Goal: Information Seeking & Learning: Find specific fact

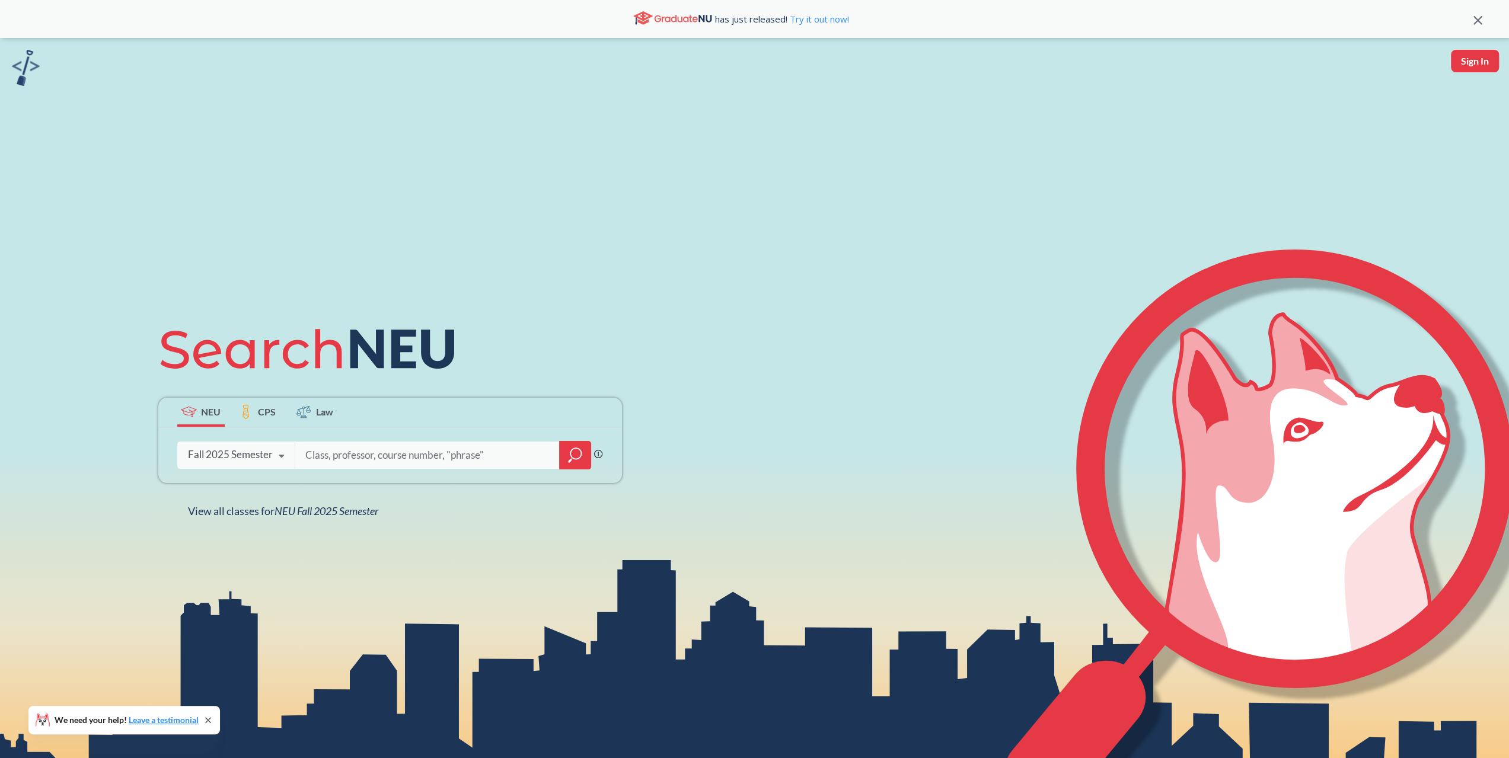
click at [414, 453] on input "search" at bounding box center [427, 455] width 247 height 25
click at [467, 459] on input "search" at bounding box center [427, 455] width 247 height 25
click at [362, 458] on input "search" at bounding box center [427, 455] width 247 height 25
type input "[PERSON_NAME]"
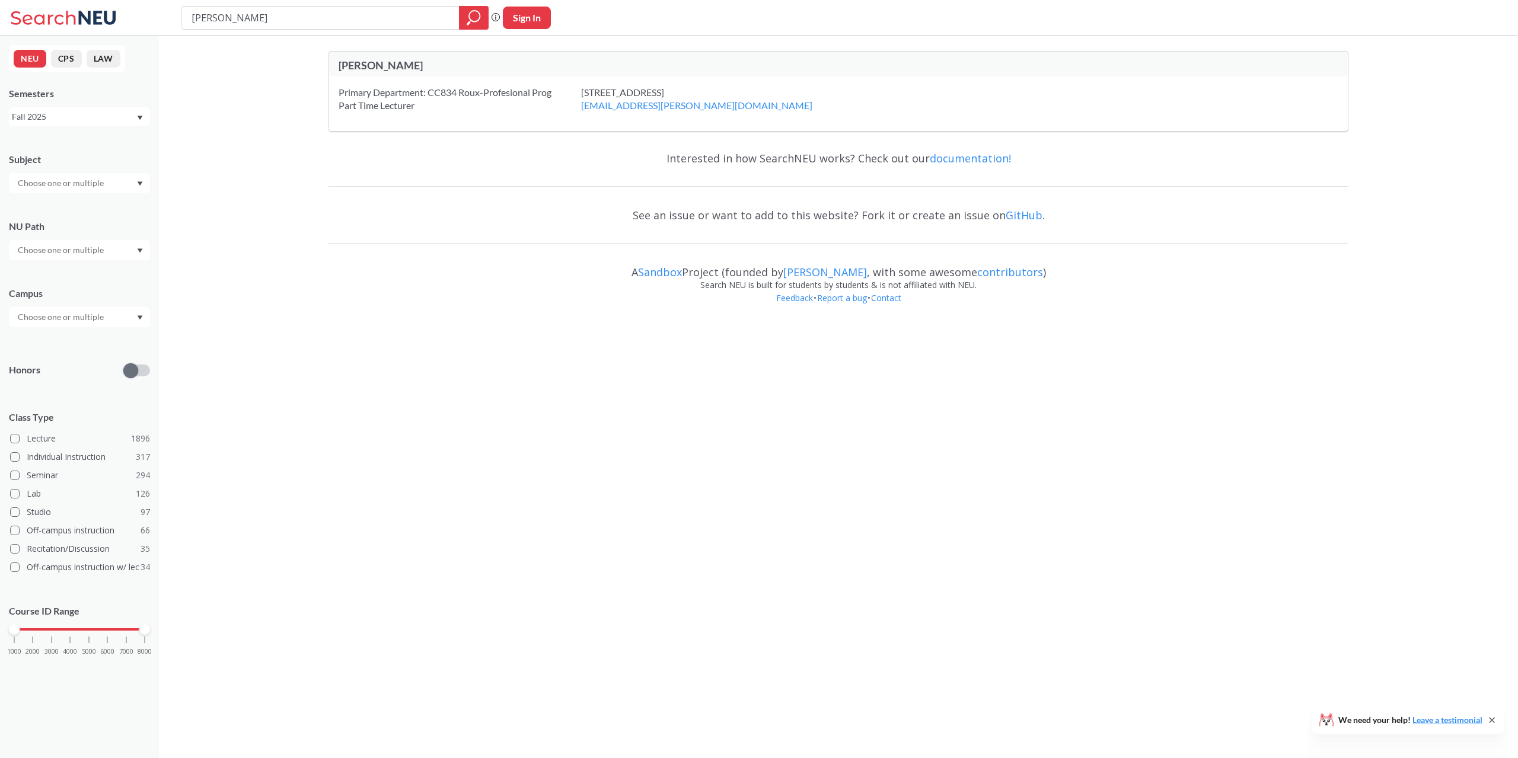
click at [374, 71] on div "[PERSON_NAME]" at bounding box center [589, 65] width 500 height 13
drag, startPoint x: 332, startPoint y: 346, endPoint x: 427, endPoint y: 352, distance: 95.0
click at [335, 346] on body "[PERSON_NAME] Phrase search guarantees the exact search appears in the results.…" at bounding box center [759, 379] width 1518 height 758
click at [68, 60] on button "CPS" at bounding box center [66, 59] width 31 height 18
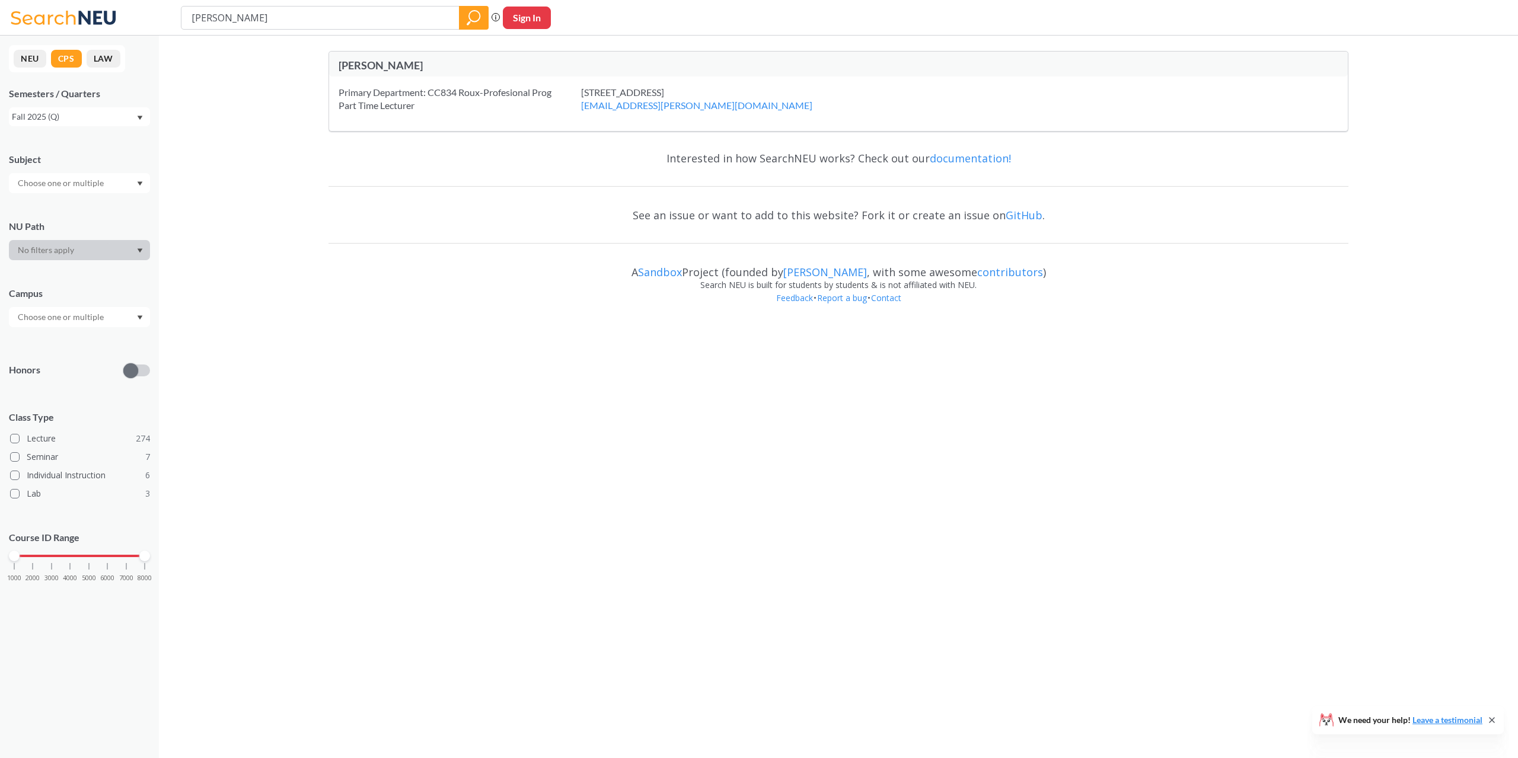
click at [127, 125] on div "Fall 2025 (Q)" at bounding box center [79, 116] width 141 height 19
click at [208, 138] on div "[PERSON_NAME] Primary Department: CC834 Roux-Profesional Prog Part Time Lecture…" at bounding box center [838, 179] width 1359 height 287
click at [132, 116] on div "Fall 2025 (Q)" at bounding box center [74, 116] width 124 height 13
click at [78, 157] on div "Fall 2025 (Q)" at bounding box center [79, 142] width 141 height 33
click at [97, 181] on input "text" at bounding box center [62, 183] width 100 height 14
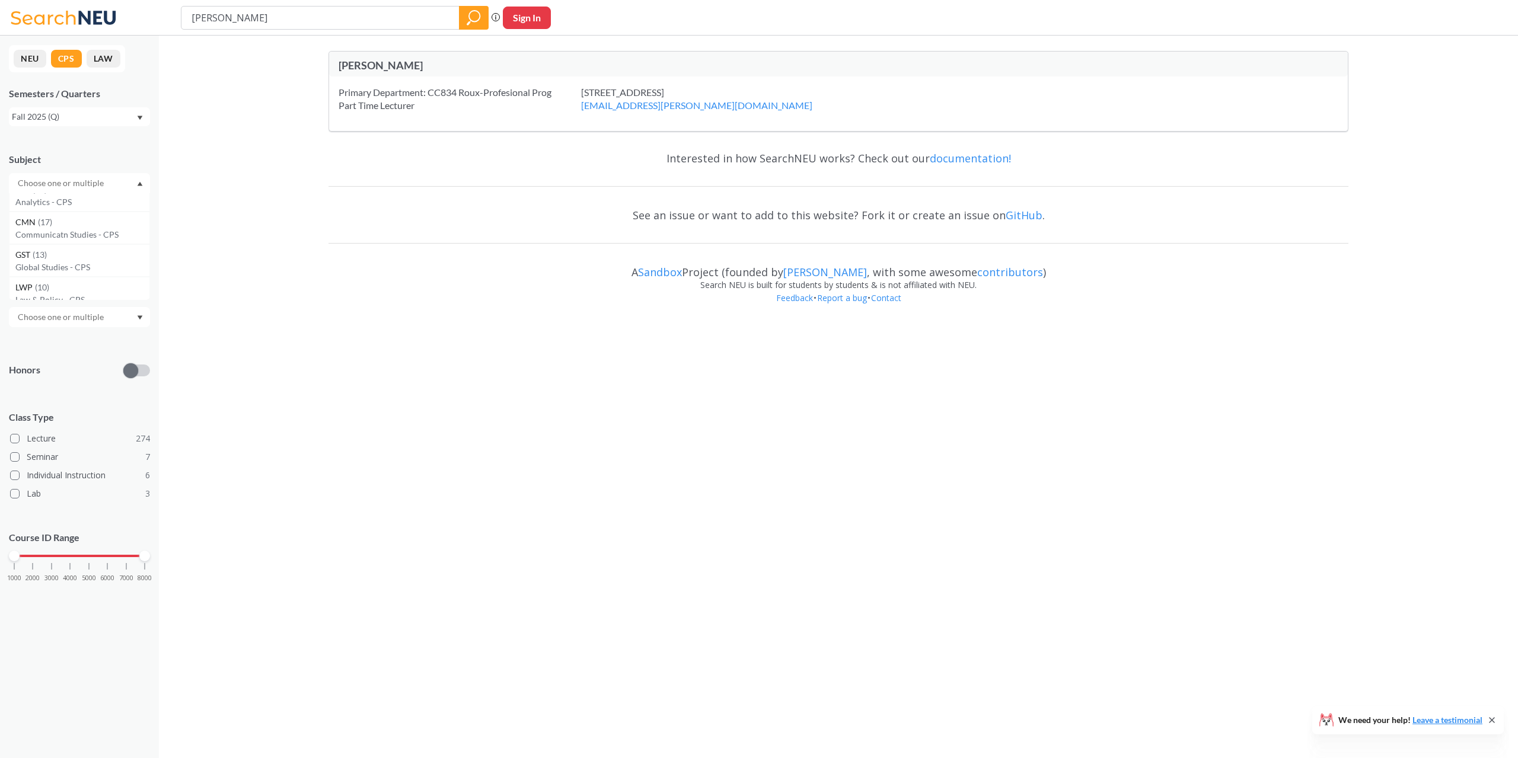
scroll to position [296, 0]
click at [282, 288] on div "[PERSON_NAME] Primary Department: CC834 Roux-Profesional Prog Part Time Lecture…" at bounding box center [838, 179] width 1359 height 287
click at [120, 320] on div at bounding box center [79, 317] width 141 height 20
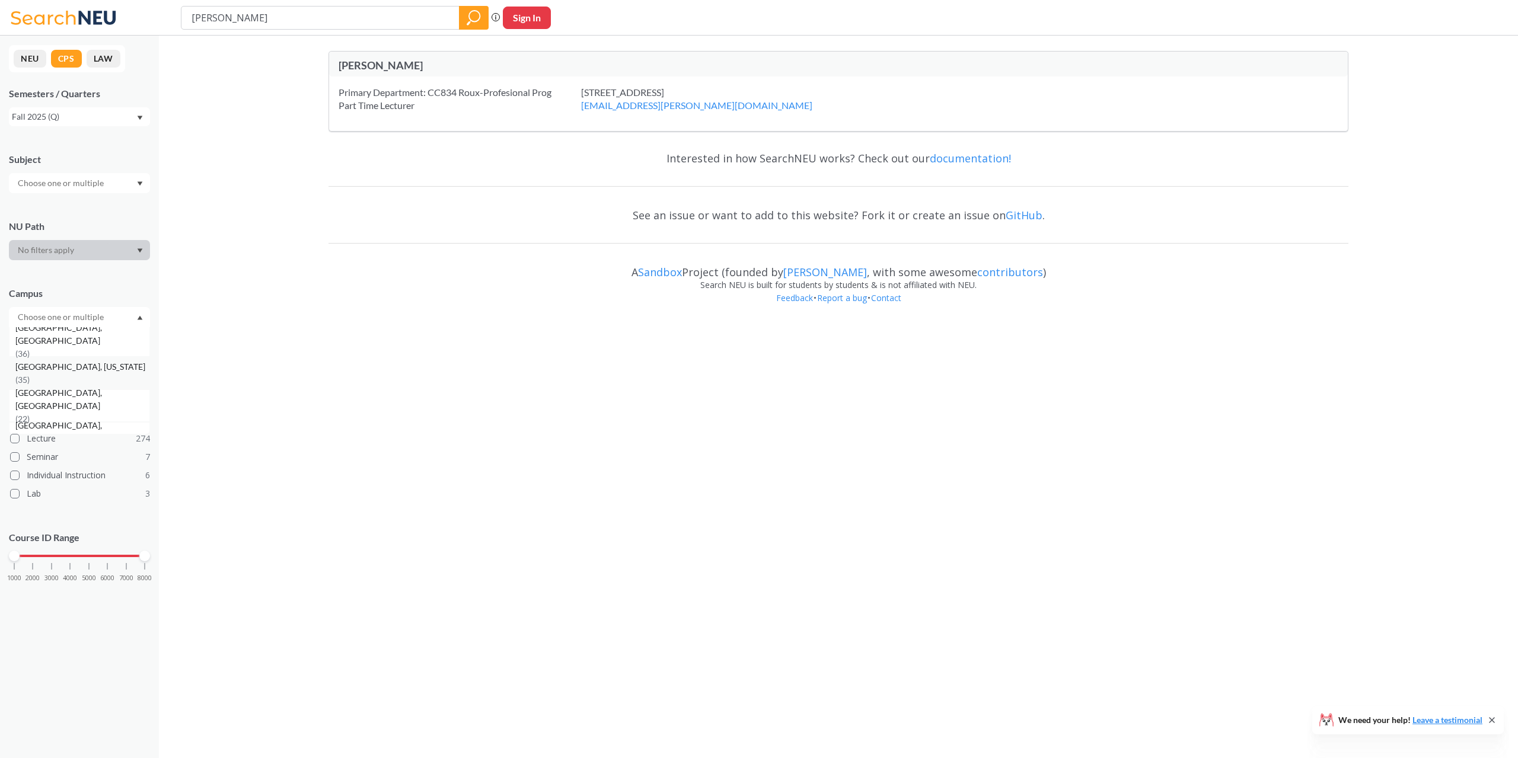
click at [62, 374] on span "[GEOGRAPHIC_DATA], [US_STATE]" at bounding box center [81, 366] width 132 height 13
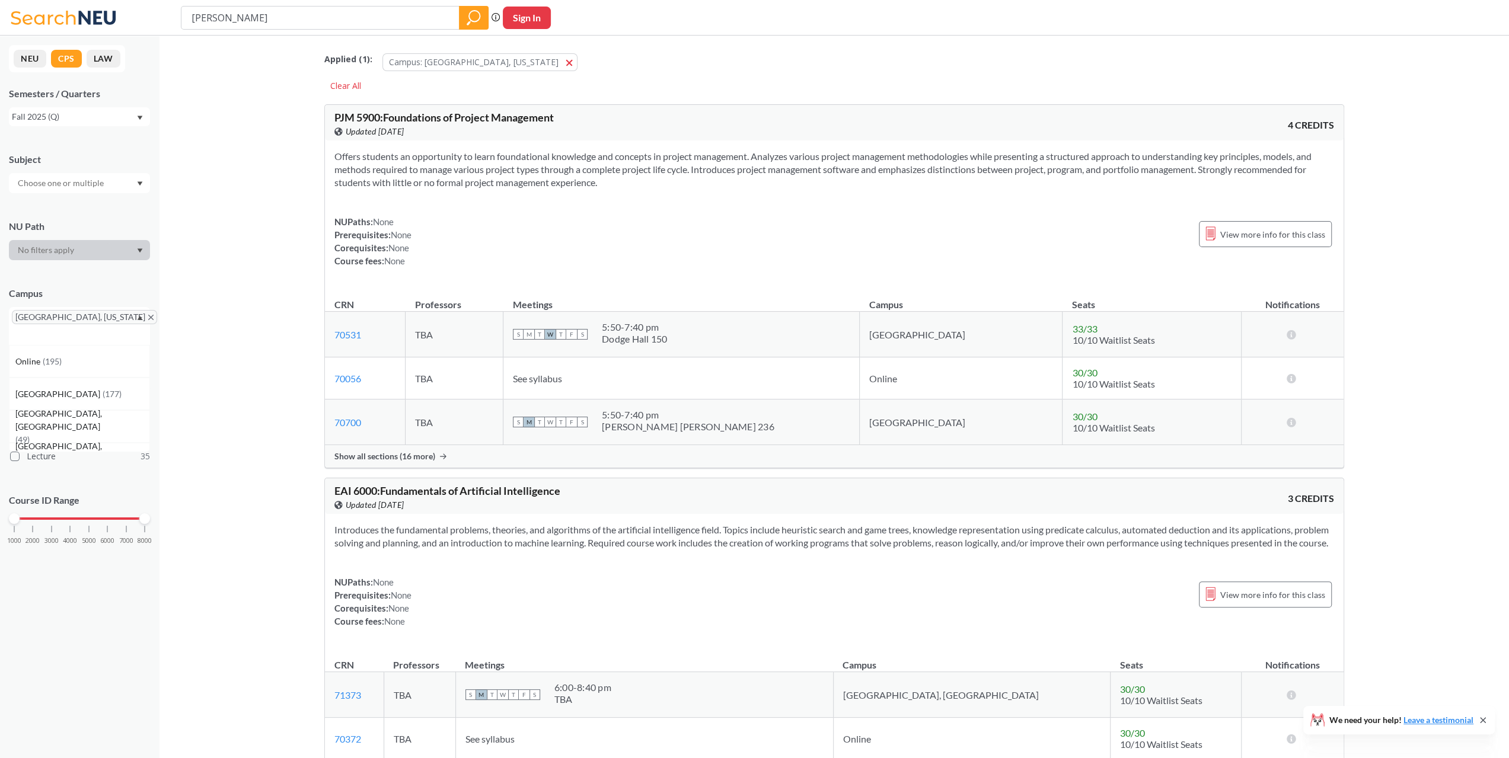
click at [809, 184] on section "Offers students an opportunity to learn foundational knowledge and concepts in …" at bounding box center [834, 169] width 1000 height 39
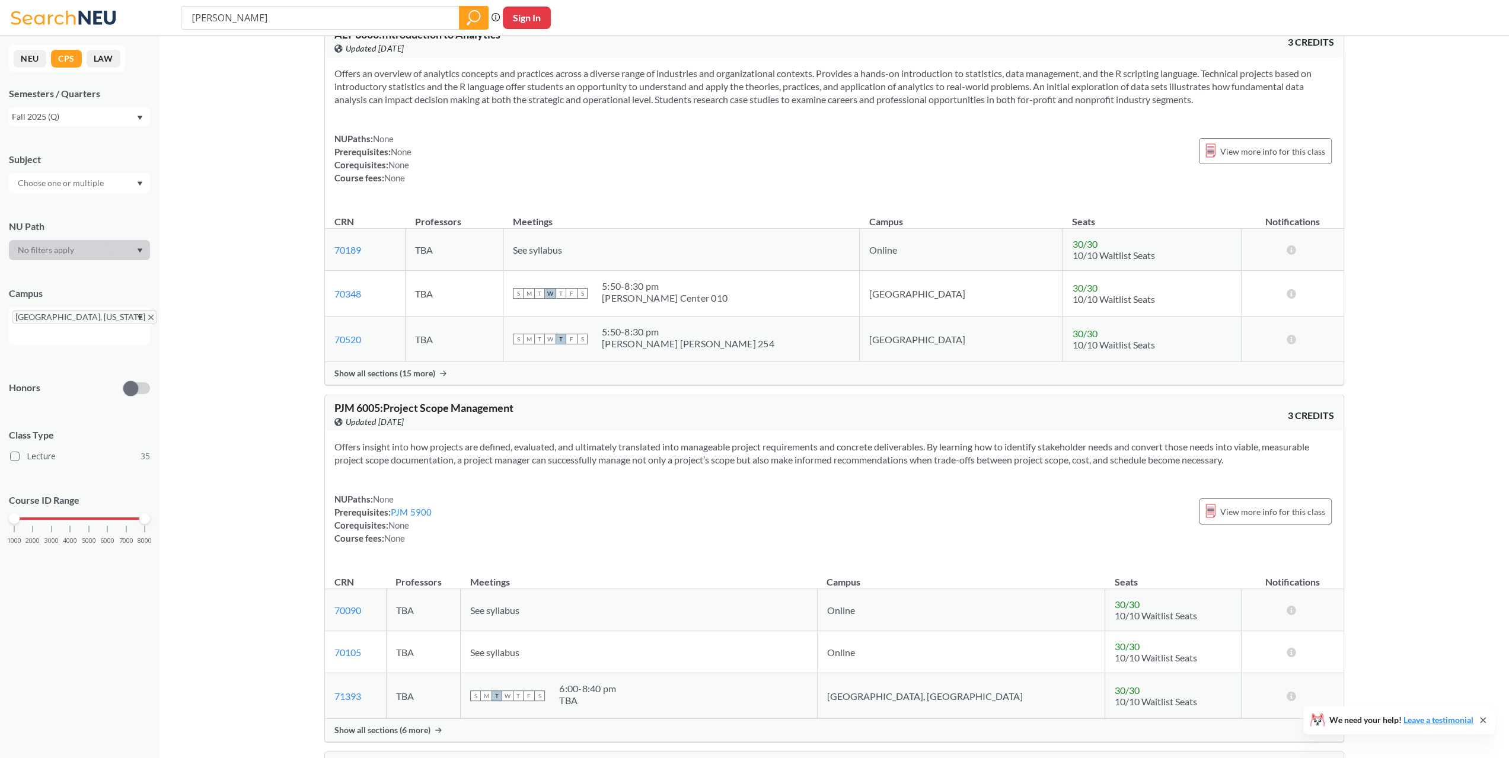
scroll to position [1304, 0]
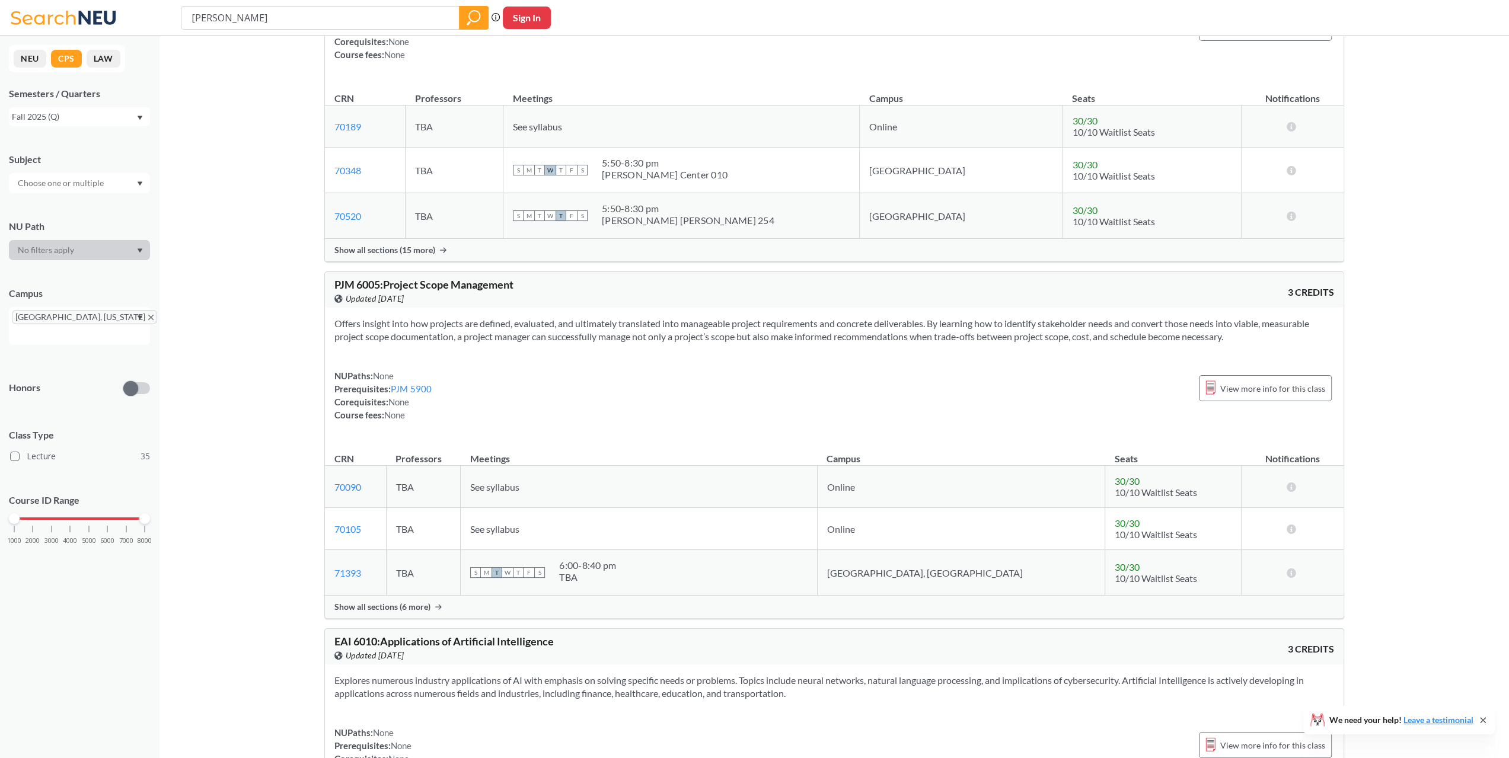
click at [125, 187] on div at bounding box center [79, 183] width 141 height 20
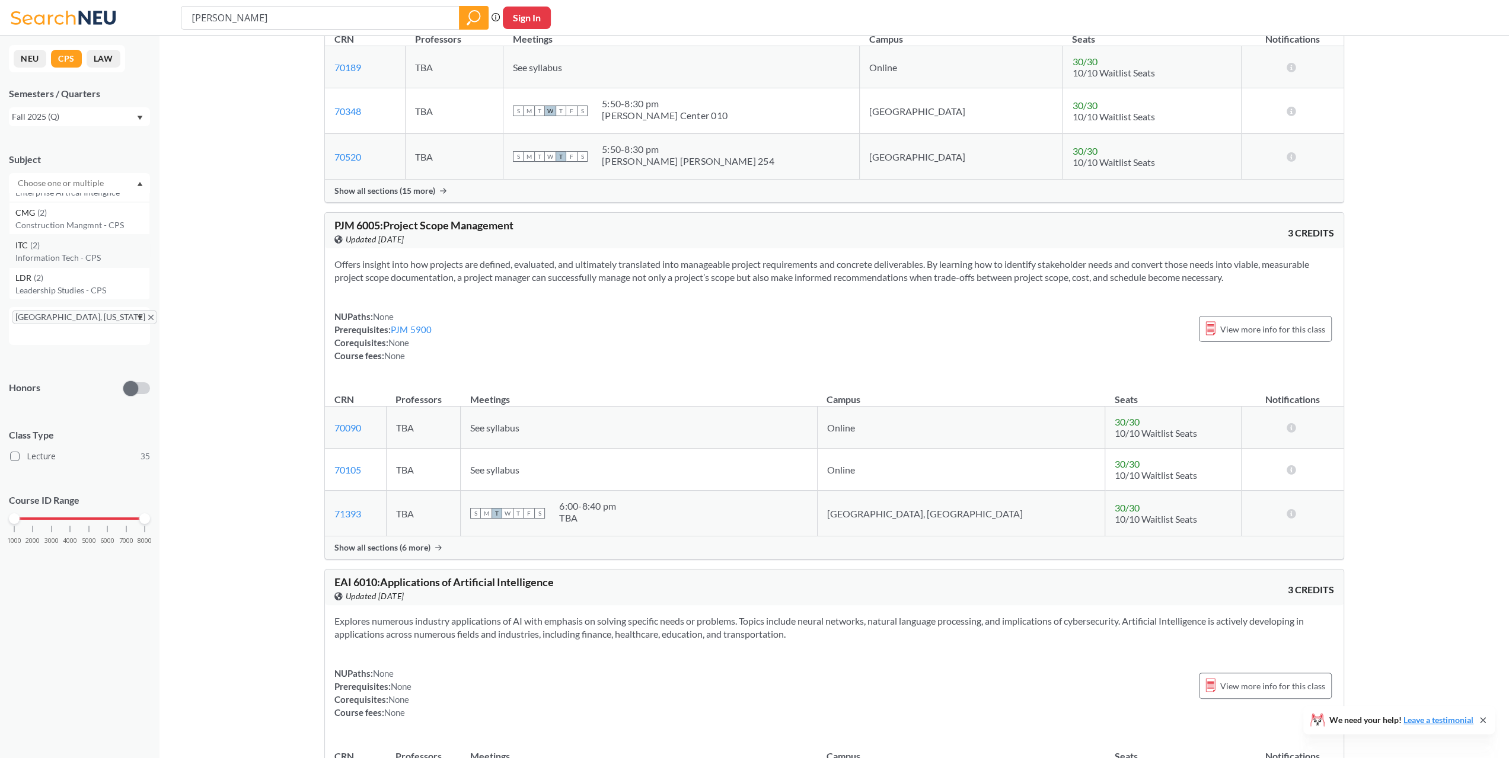
click at [113, 263] on p "Information Tech - CPS" at bounding box center [82, 258] width 134 height 12
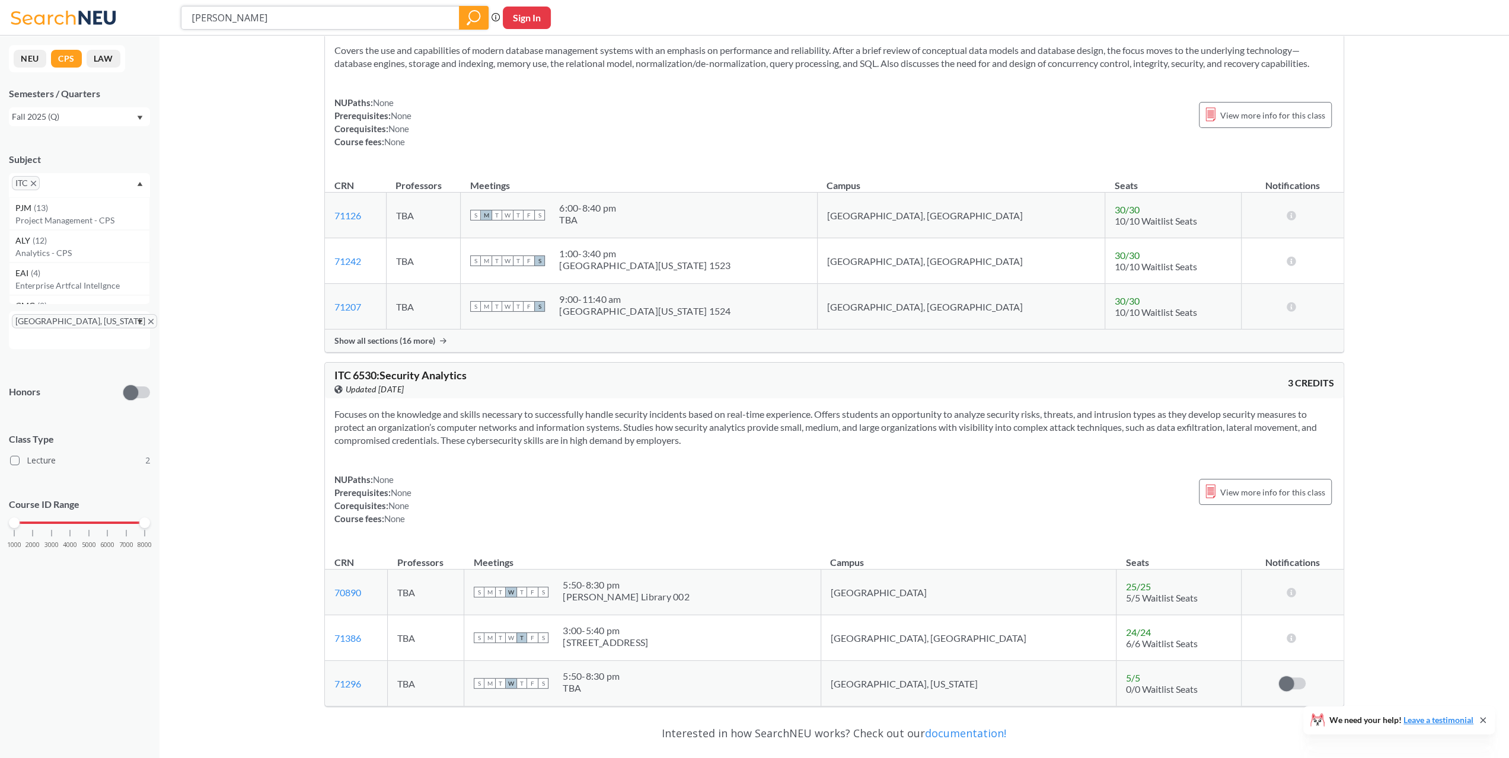
scroll to position [242, 0]
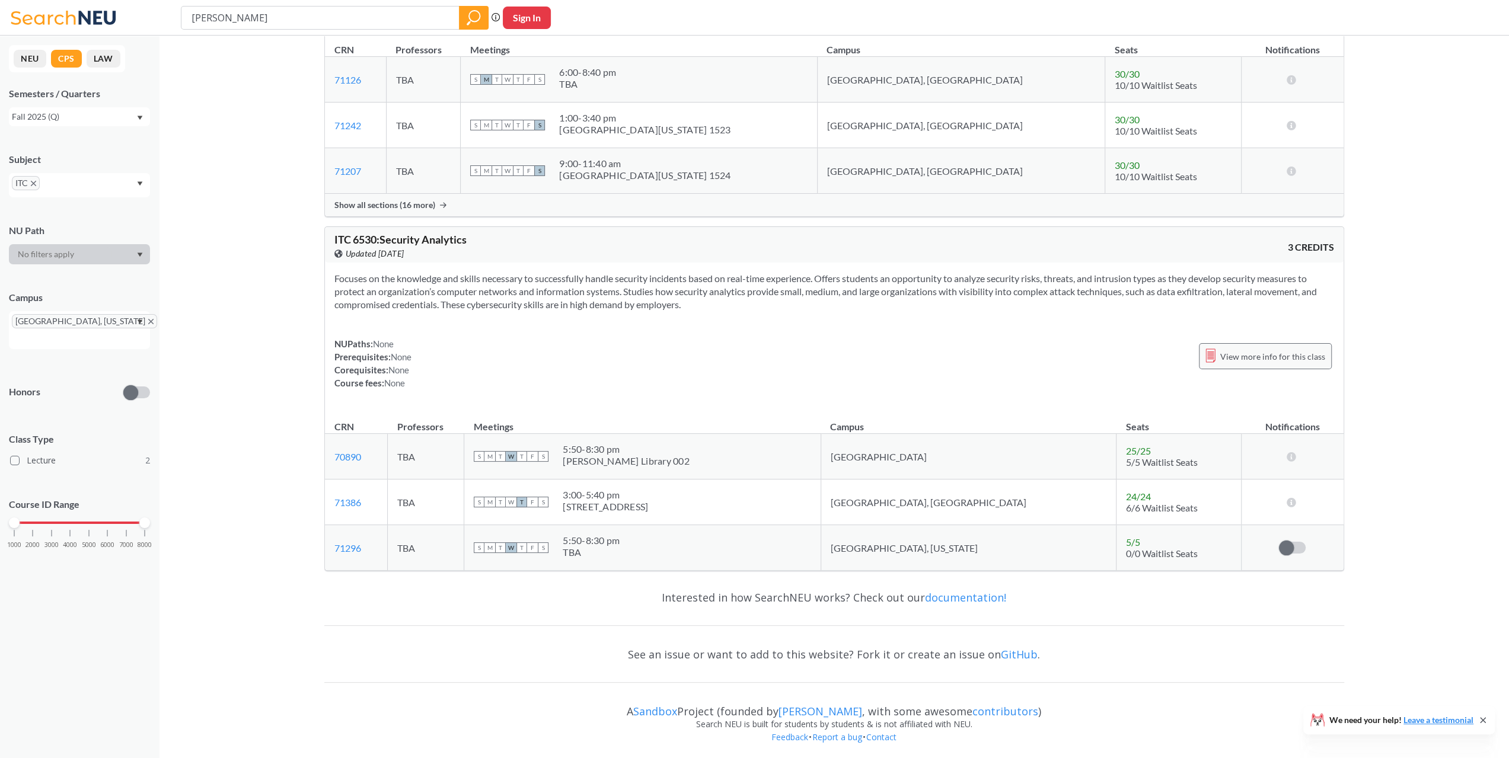
click at [1236, 356] on span "View more info for this class" at bounding box center [1272, 356] width 105 height 15
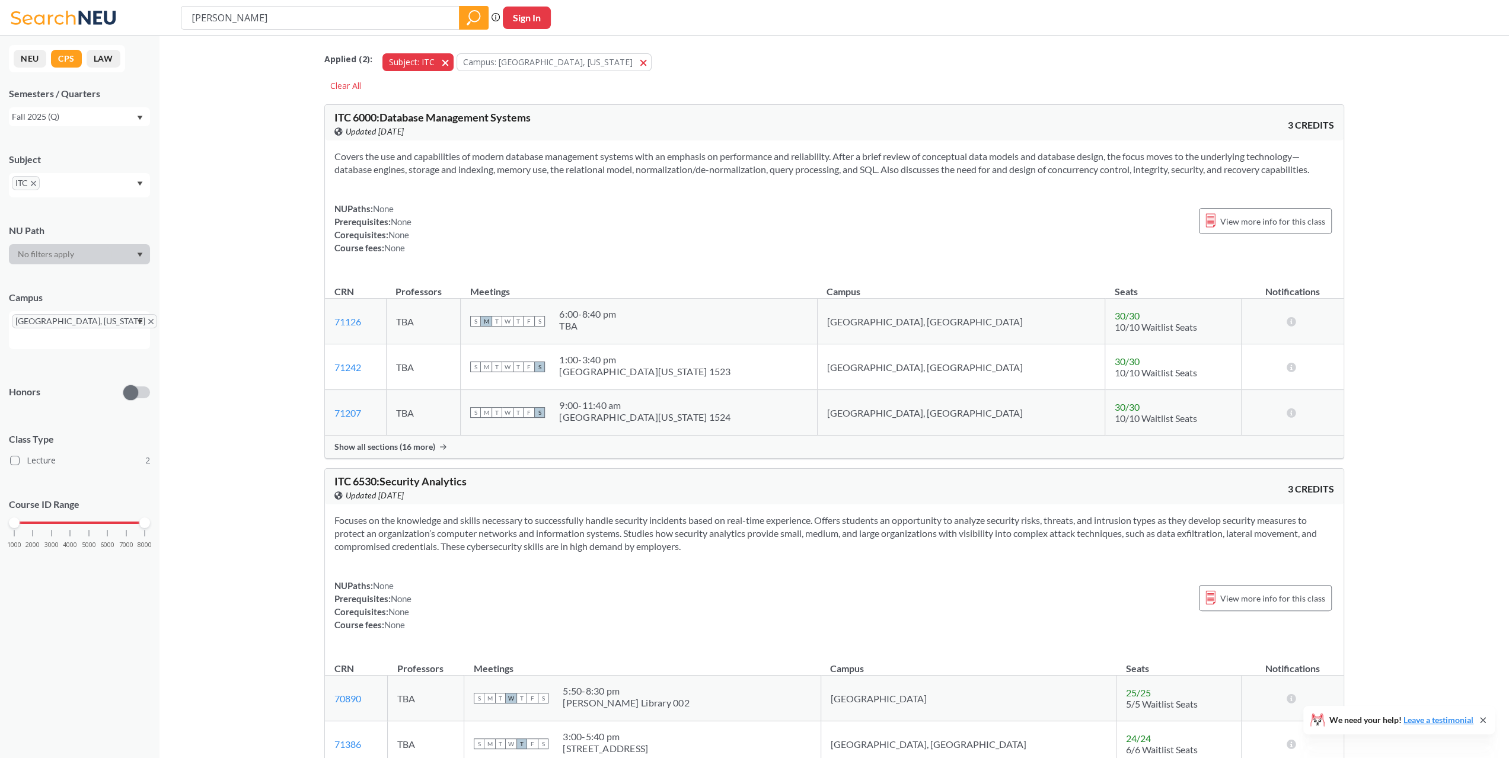
click at [449, 63] on span "button" at bounding box center [449, 61] width 0 height 11
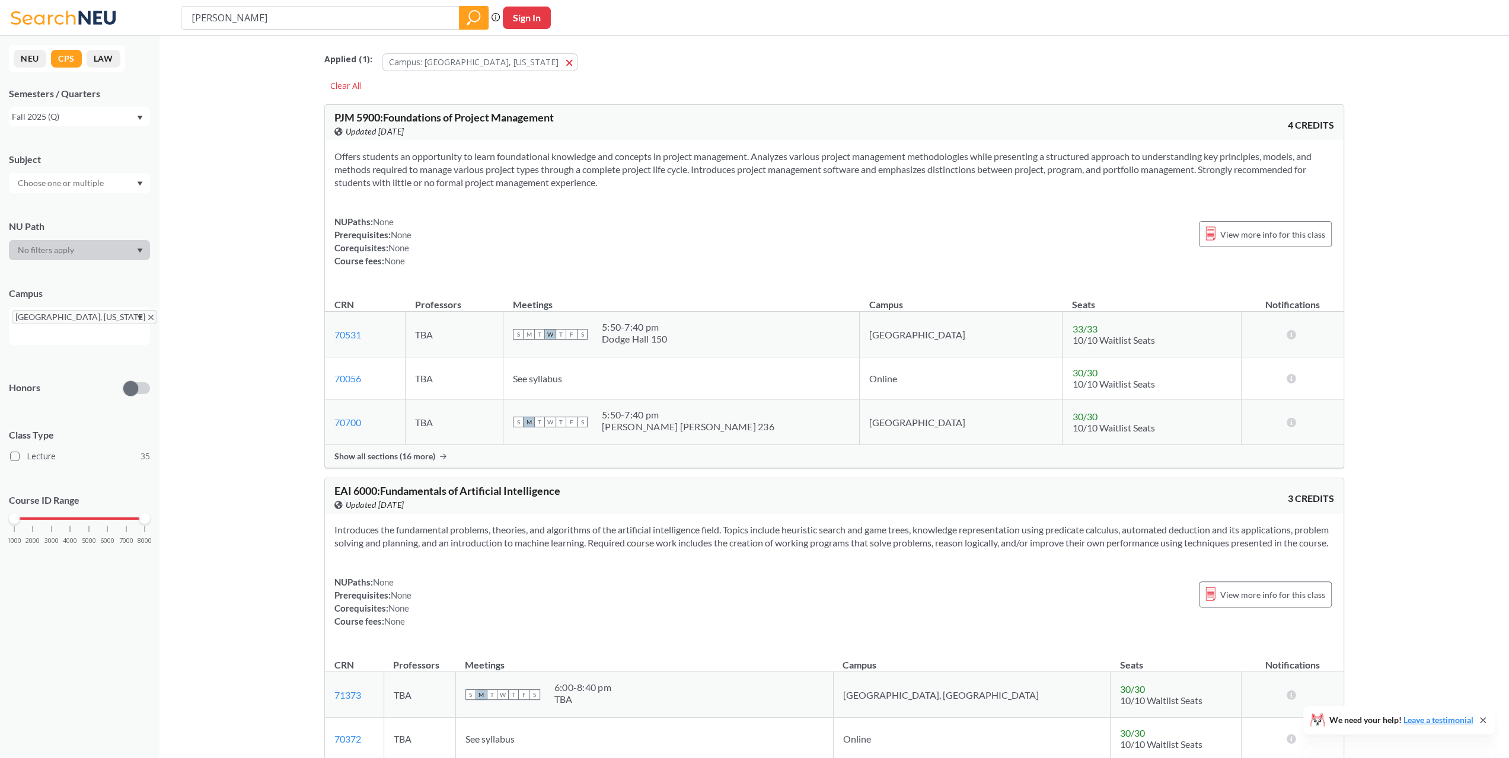
drag, startPoint x: 372, startPoint y: 21, endPoint x: 142, endPoint y: 24, distance: 230.6
click at [142, 24] on div "[PERSON_NAME] Phrase search guarantees the exact search appears in the results.…" at bounding box center [754, 18] width 1509 height 36
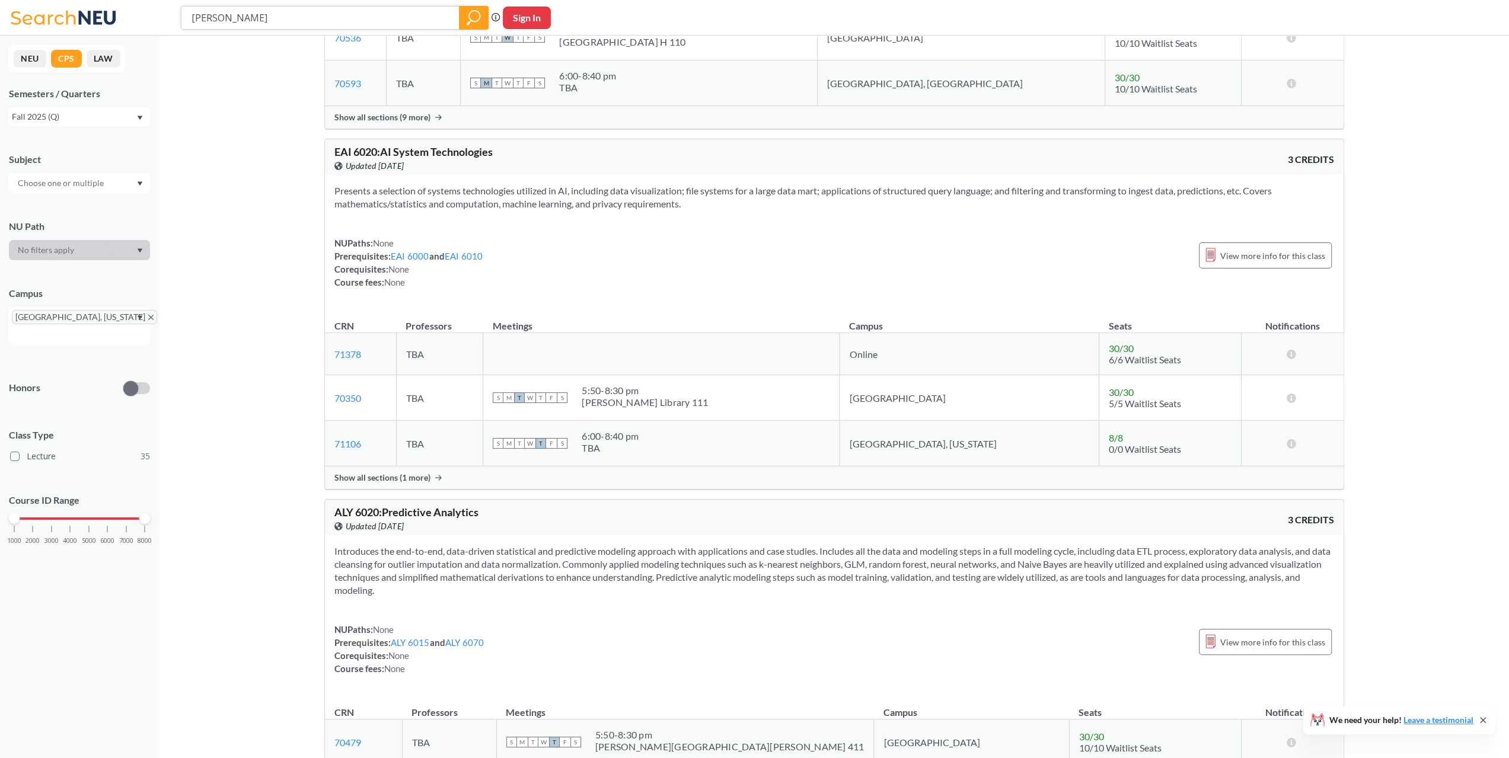
scroll to position [3142, 0]
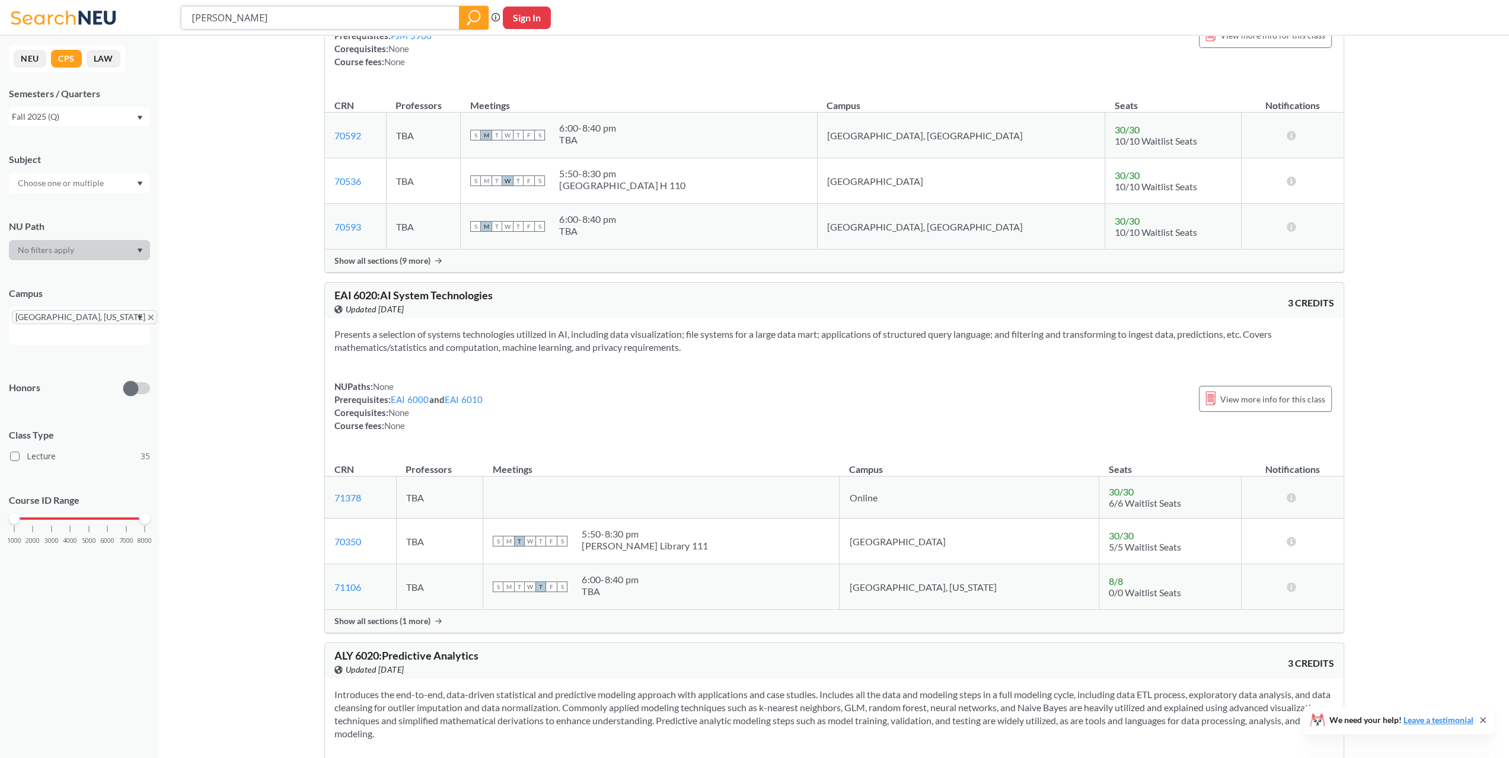
click at [471, 17] on icon "magnifying glass" at bounding box center [474, 17] width 14 height 17
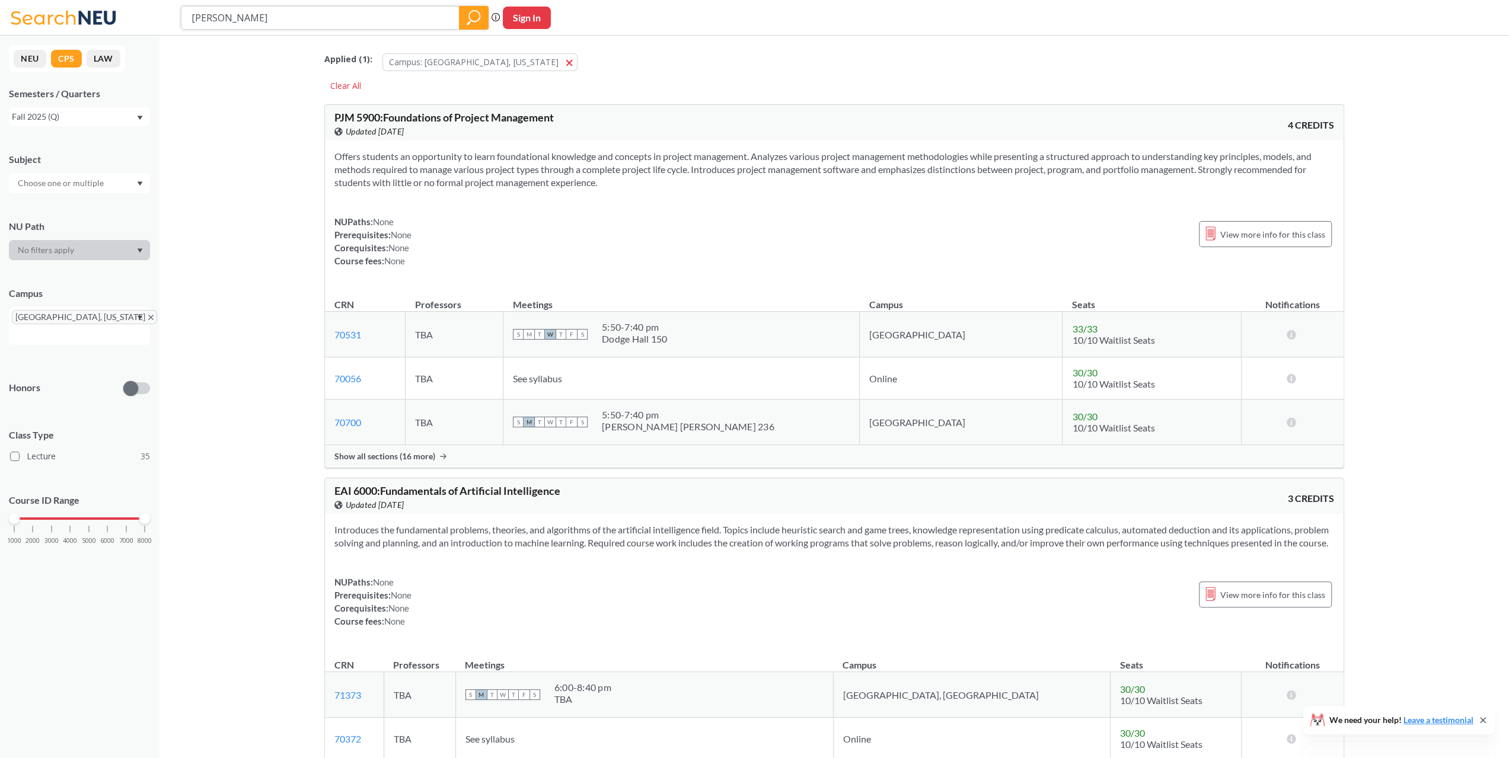
click at [471, 16] on icon "magnifying glass" at bounding box center [474, 17] width 14 height 17
click at [37, 449] on label "Lecture 35" at bounding box center [80, 456] width 140 height 15
click at [36, 450] on input "Lecture 35" at bounding box center [31, 454] width 9 height 9
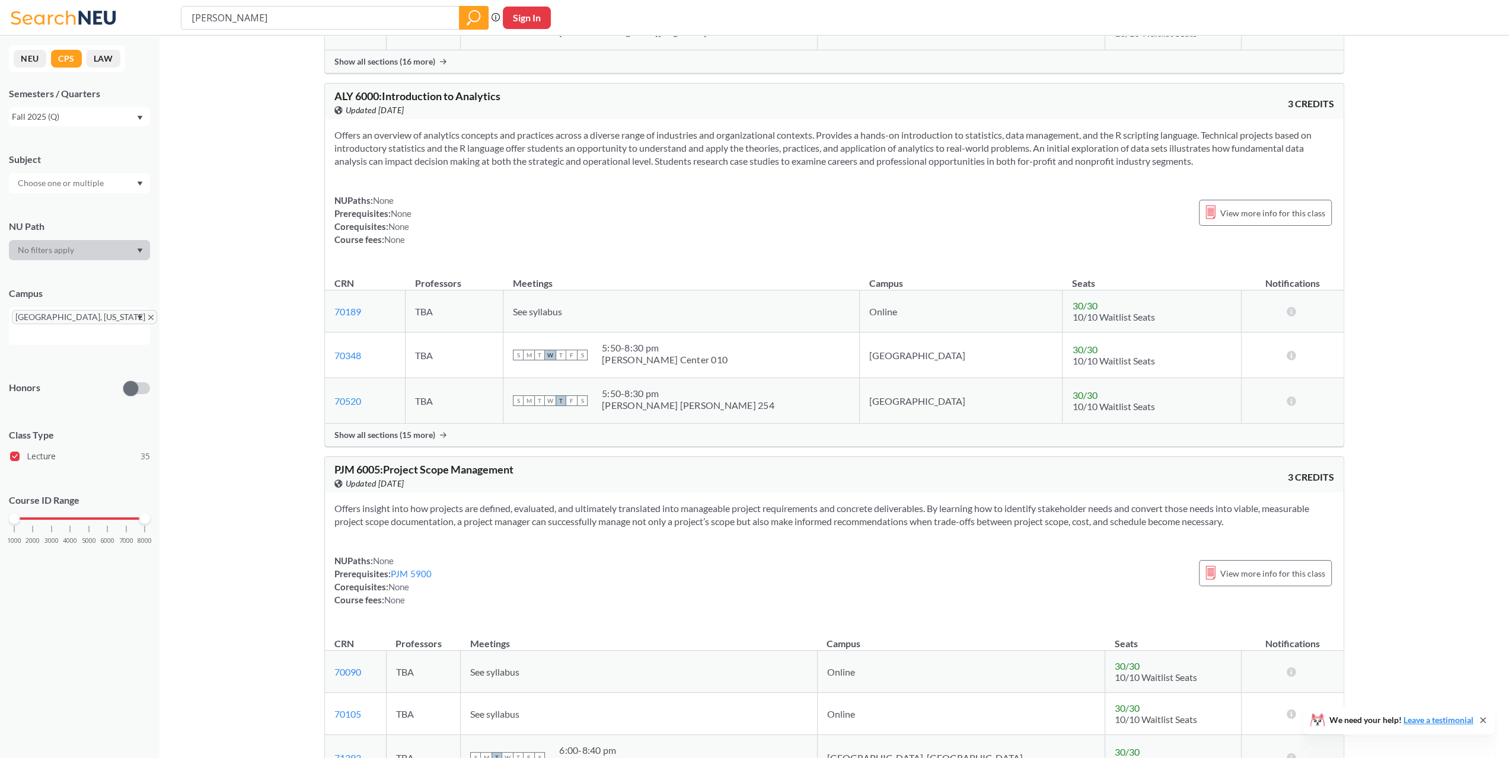
scroll to position [1423, 0]
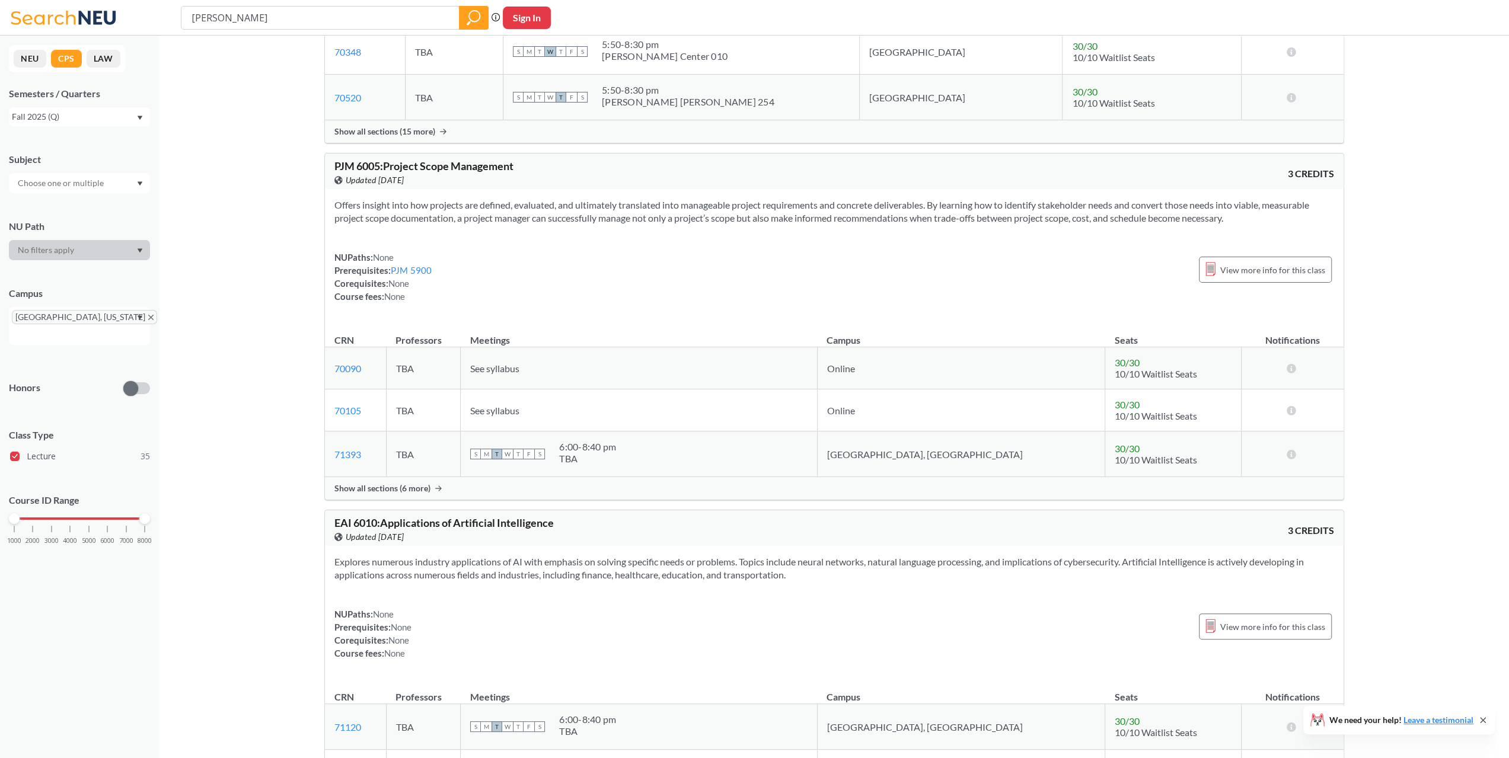
click at [126, 116] on div "Fall 2025 (Q)" at bounding box center [74, 116] width 124 height 13
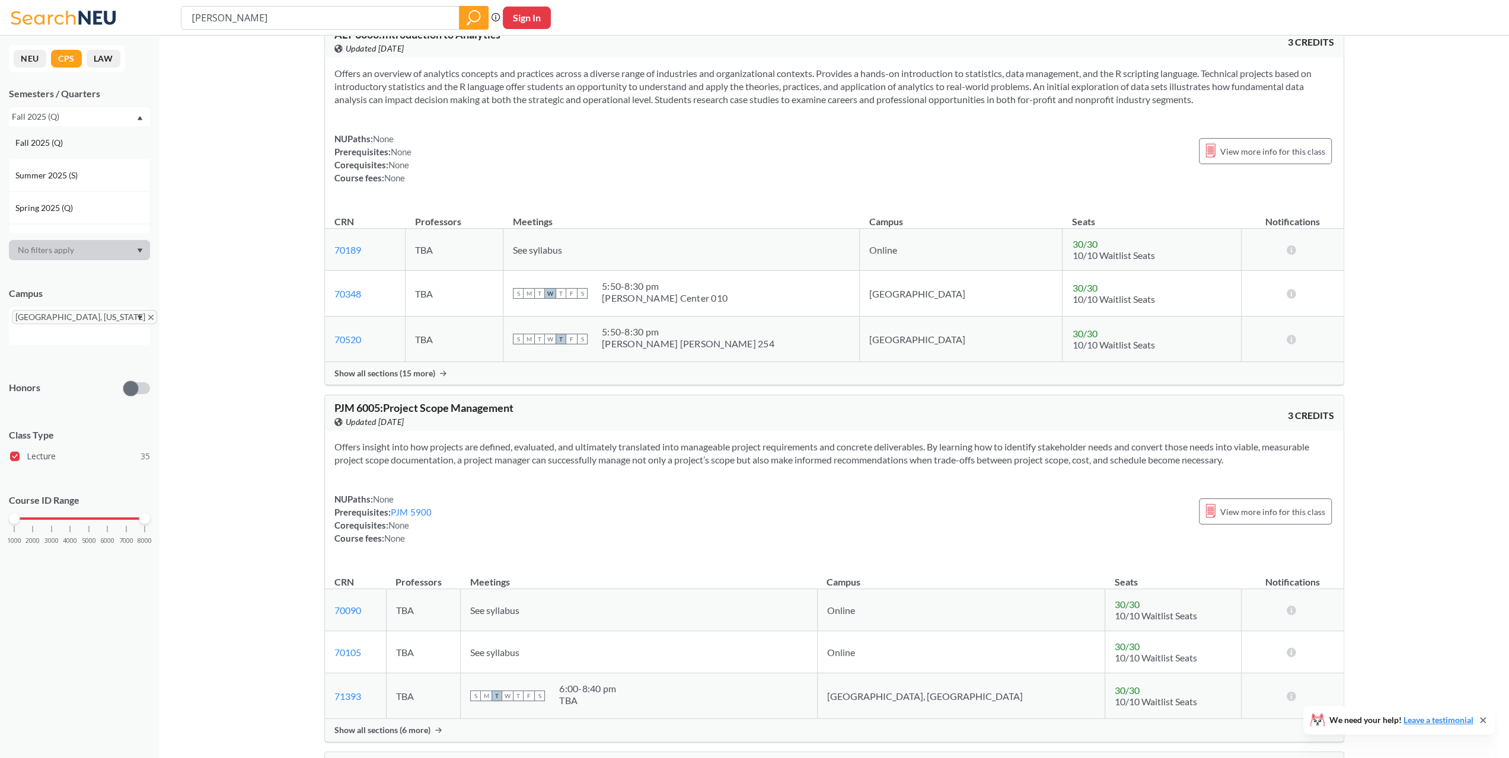
scroll to position [1067, 0]
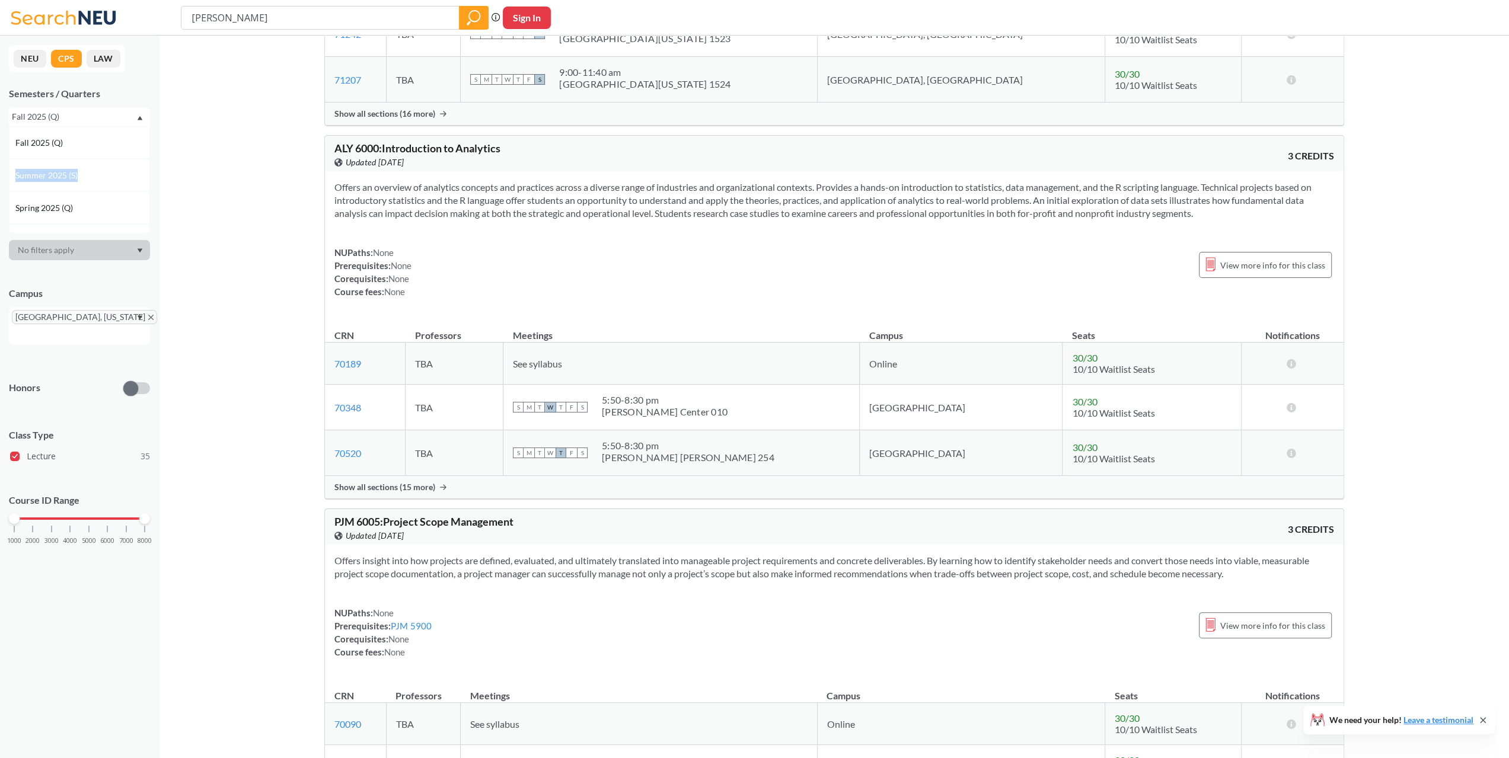
drag, startPoint x: 141, startPoint y: 139, endPoint x: 113, endPoint y: 188, distance: 56.3
click at [120, 181] on div "Fall 2025 (Q) Summer 2025 (S) Spring 2025 (Q) Spring 2025 (S) Winter 2025 (Q) F…" at bounding box center [79, 179] width 141 height 107
click at [116, 114] on div "Fall 2025 (Q)" at bounding box center [74, 116] width 124 height 13
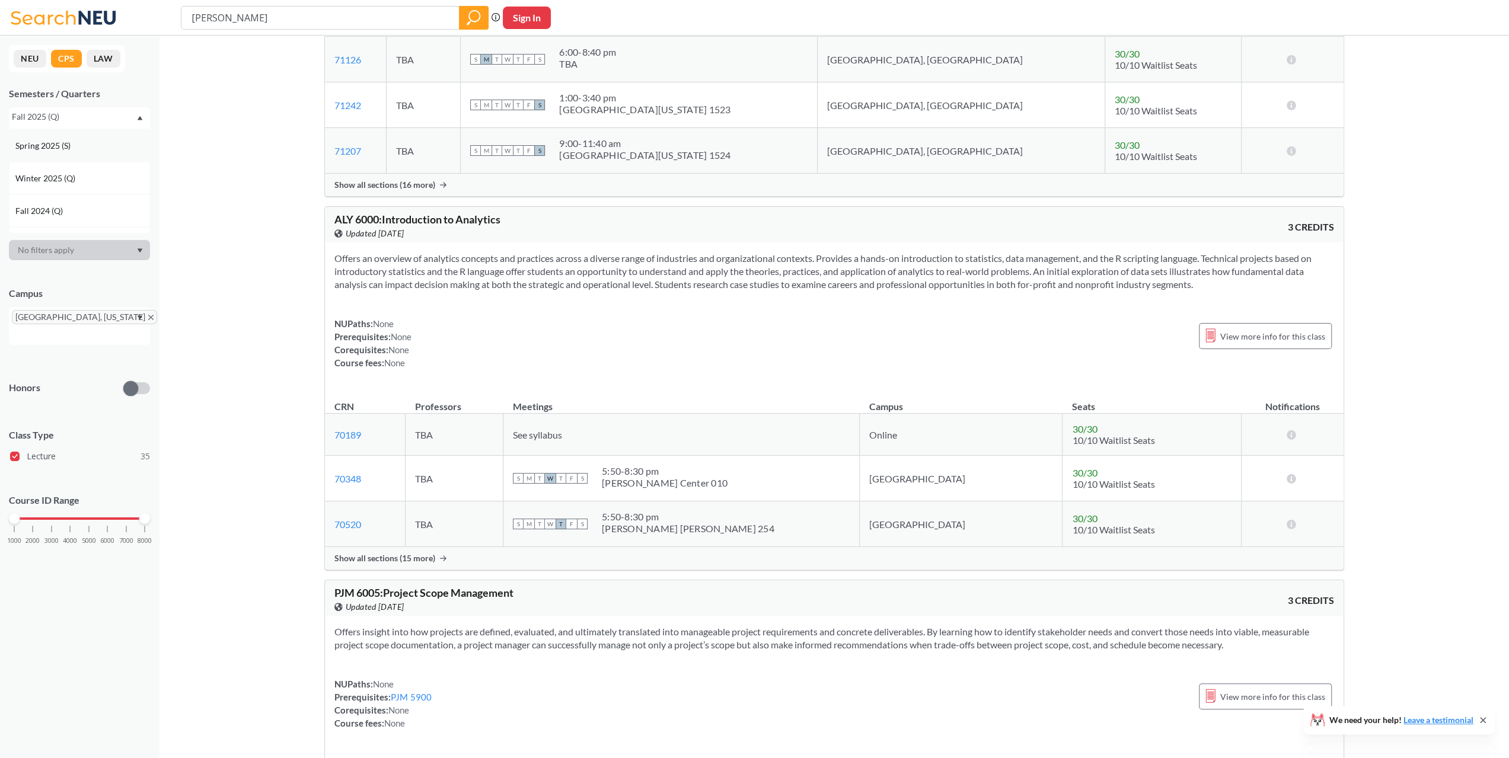
scroll to position [119, 0]
click at [55, 218] on span "Fall 2024 (S)" at bounding box center [38, 219] width 47 height 13
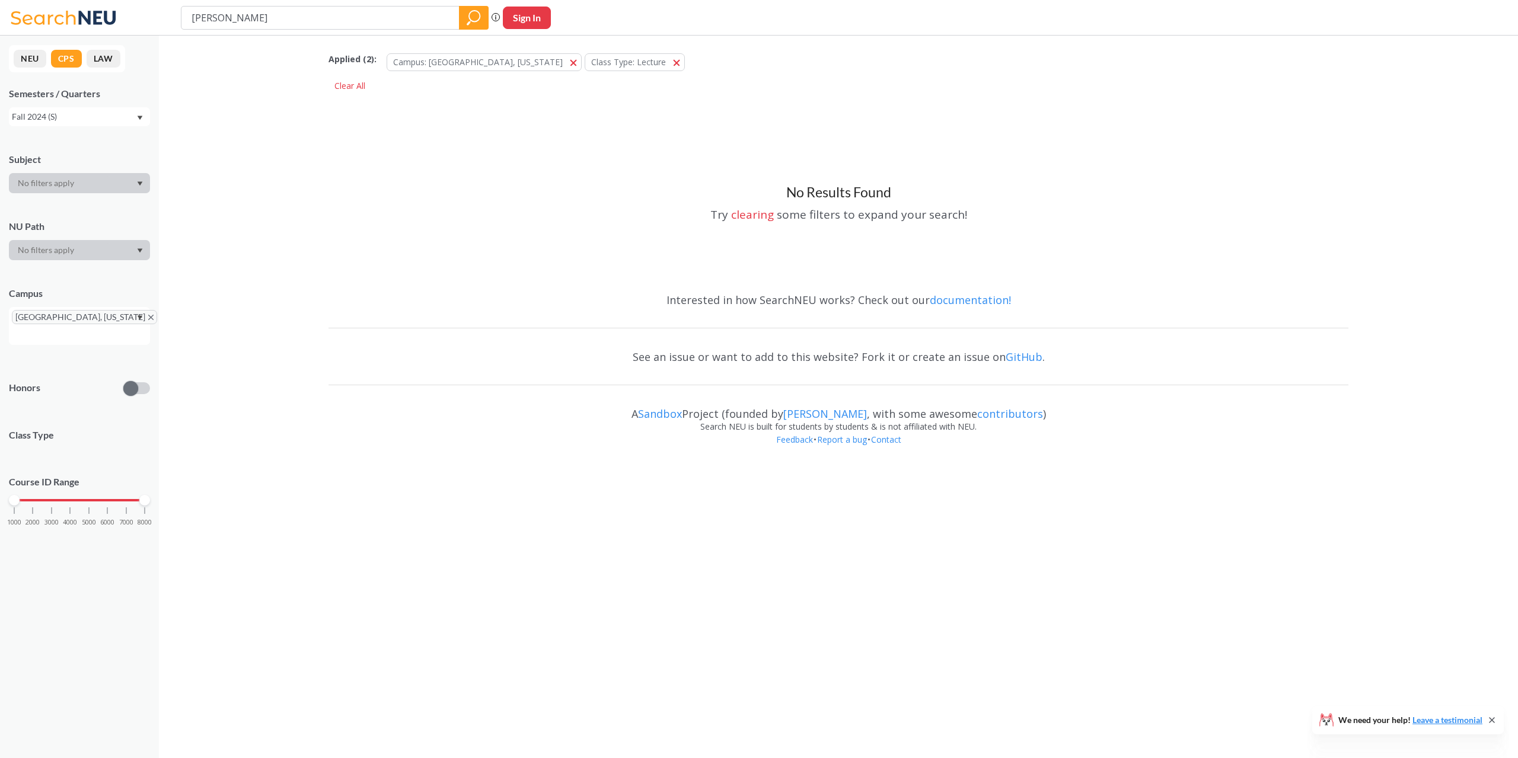
click at [458, 174] on div "No Results Found Try clearing some filters to expand your search!" at bounding box center [838, 189] width 1020 height 188
click at [96, 116] on div "Fall 2024 (S)" at bounding box center [74, 116] width 124 height 13
click at [59, 142] on span "Fall 2025 (Q)" at bounding box center [40, 142] width 50 height 13
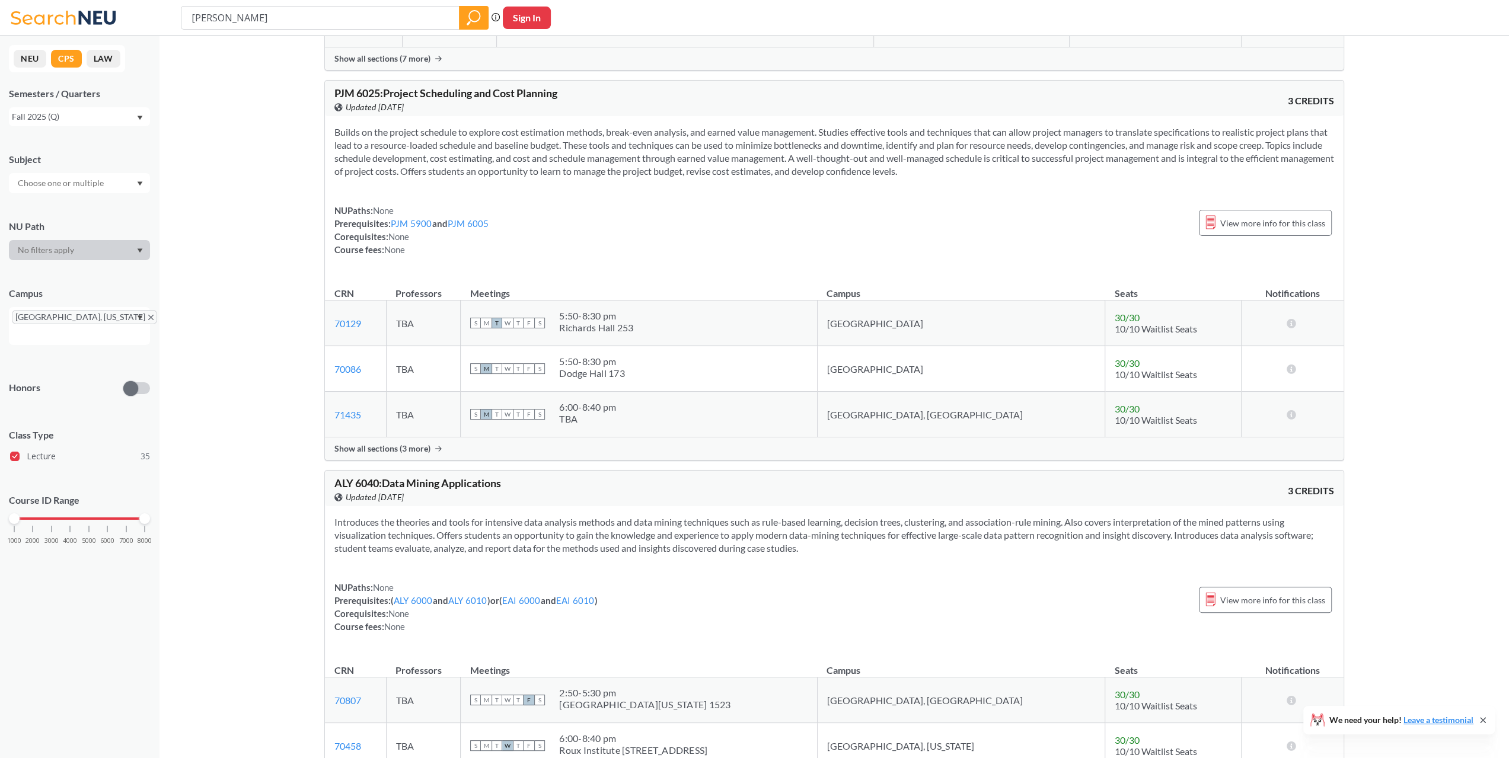
scroll to position [4216, 0]
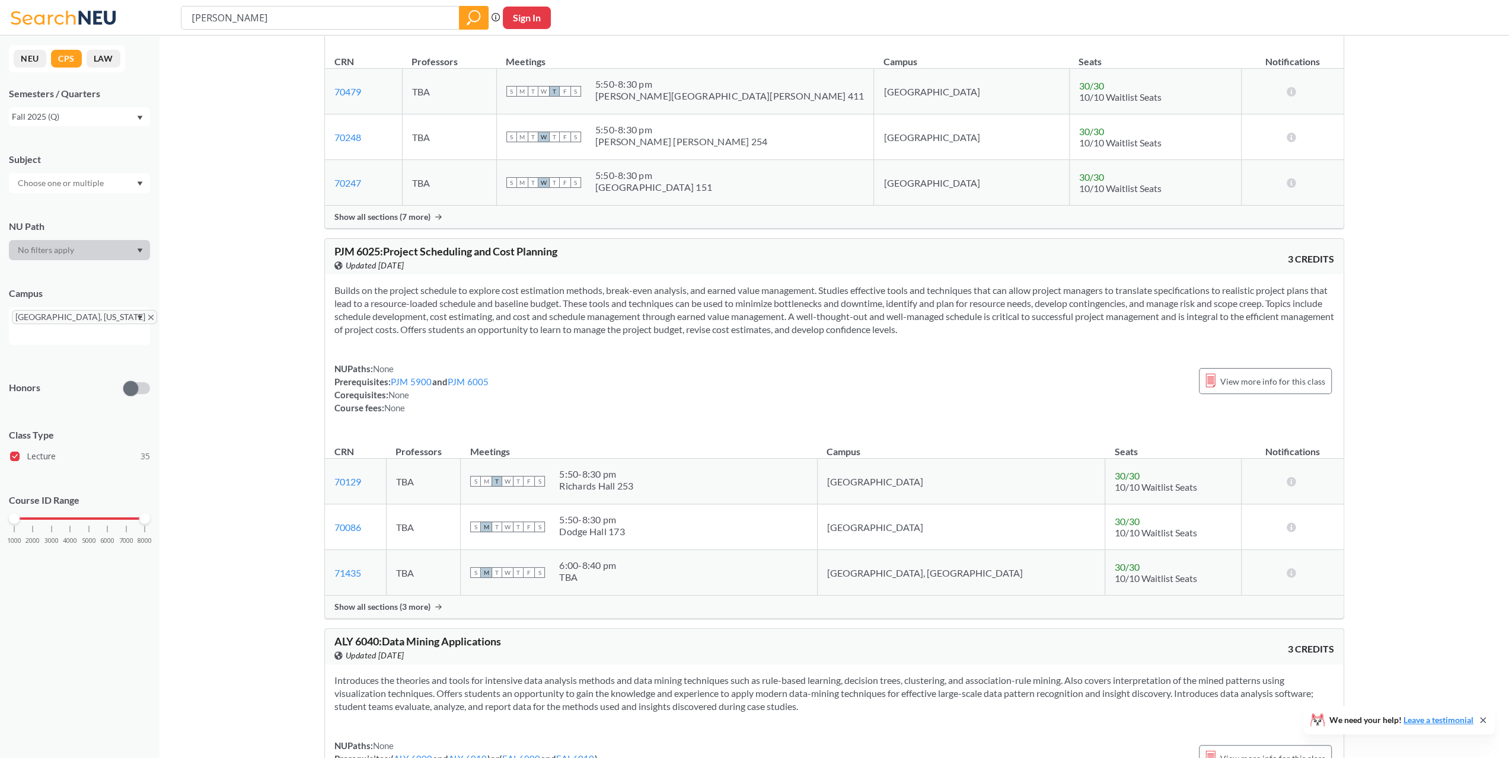
scroll to position [3801, 0]
